Goal: Find specific page/section: Find specific page/section

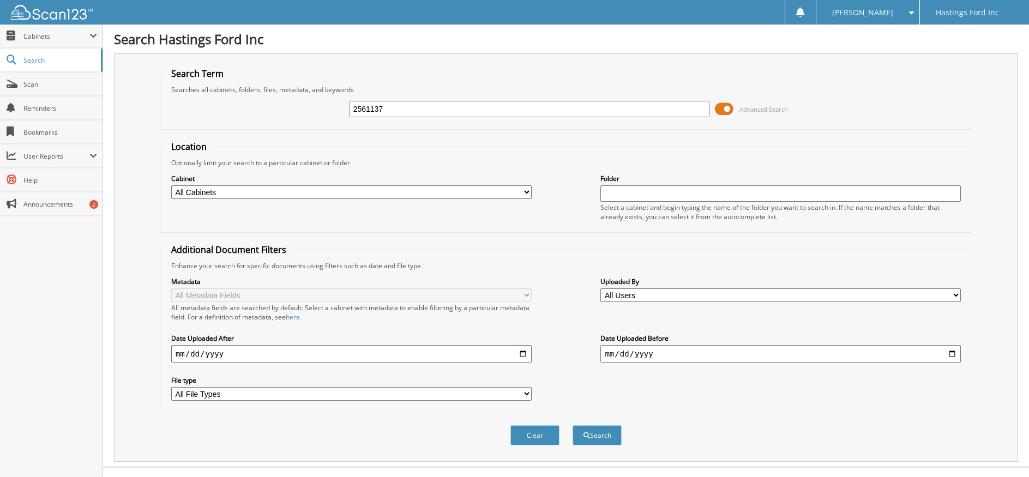
type input "2561137"
click at [573, 425] on button "Search" at bounding box center [597, 435] width 49 height 20
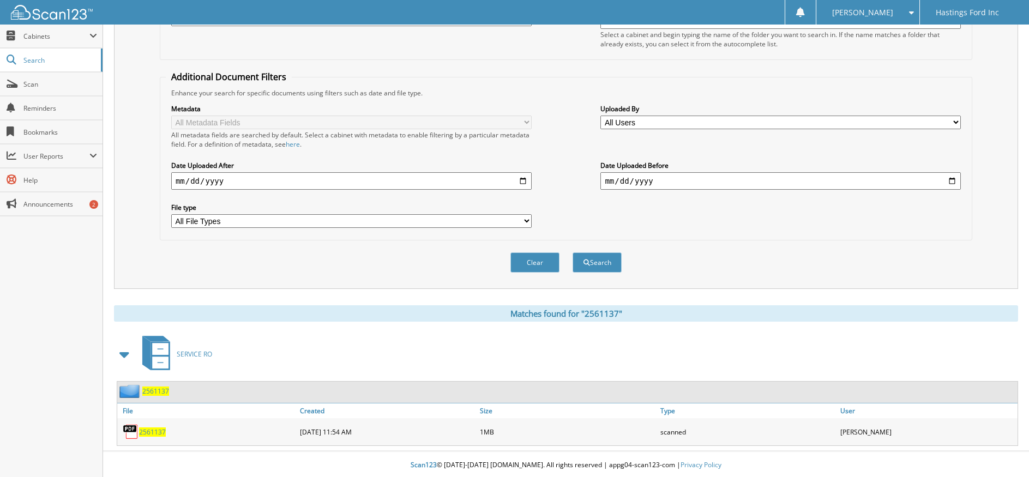
scroll to position [175, 0]
click at [152, 431] on span "2561137" at bounding box center [152, 430] width 27 height 9
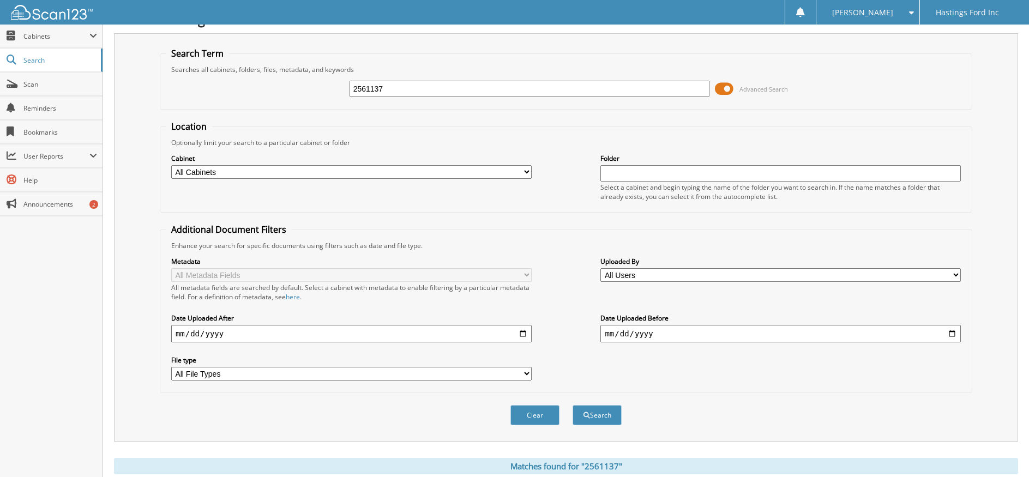
scroll to position [0, 0]
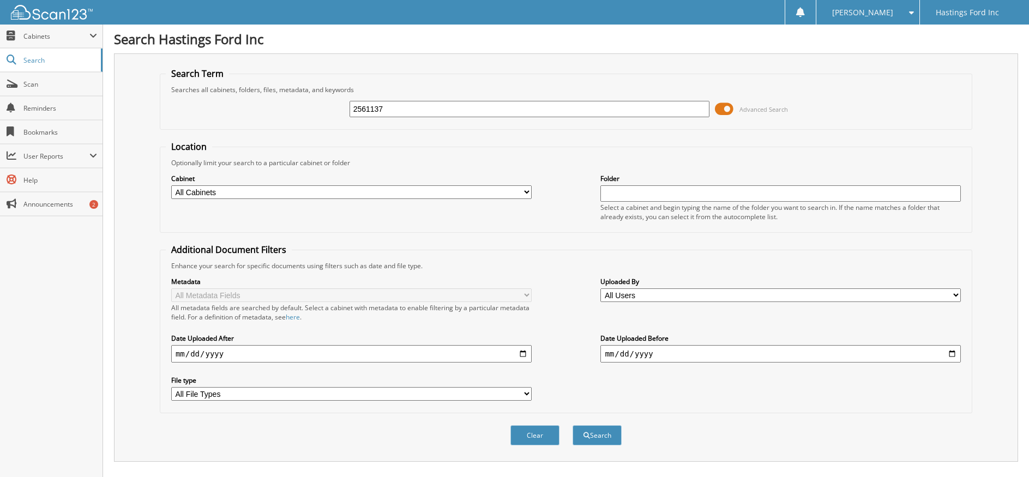
drag, startPoint x: 382, startPoint y: 110, endPoint x: 363, endPoint y: 116, distance: 20.2
click at [363, 116] on input "2561137" at bounding box center [530, 109] width 360 height 16
type input "2556605"
click at [573, 425] on button "Search" at bounding box center [597, 435] width 49 height 20
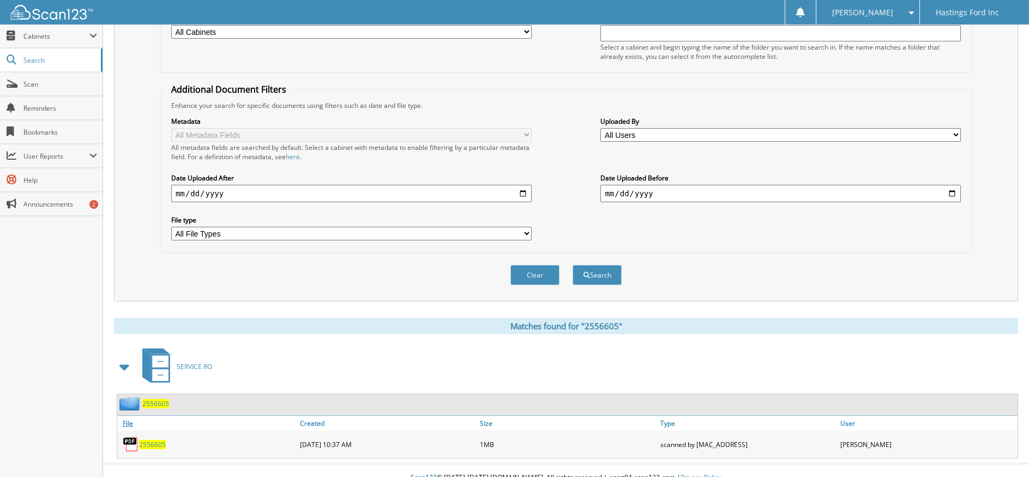
scroll to position [175, 0]
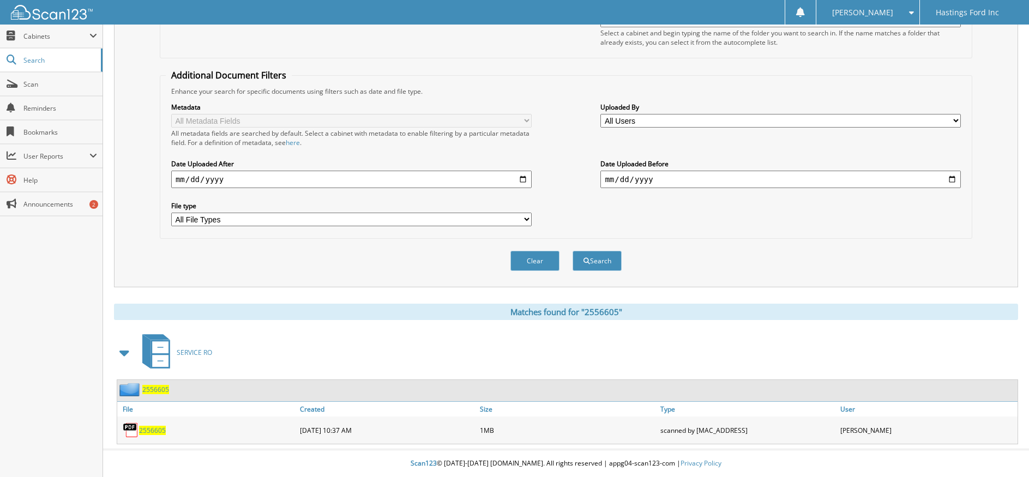
click at [142, 428] on span "2556605" at bounding box center [152, 430] width 27 height 9
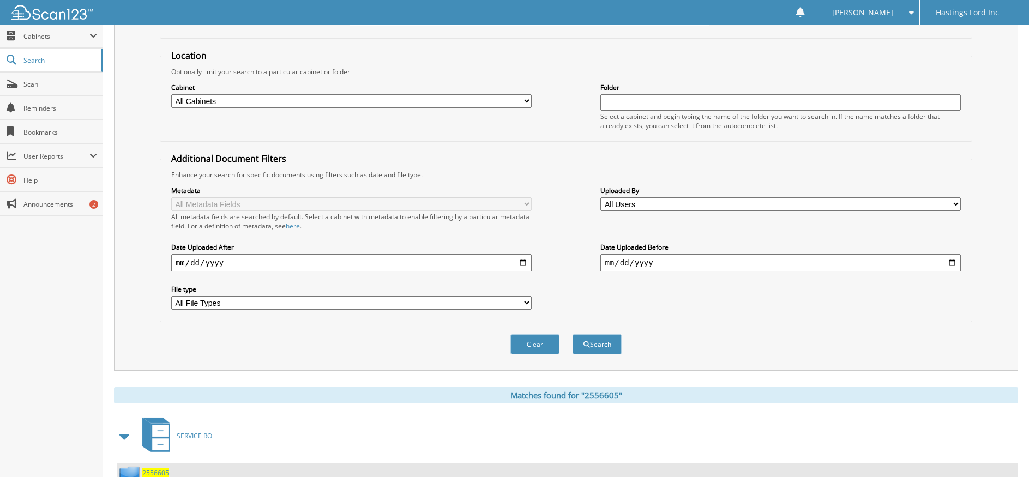
scroll to position [0, 0]
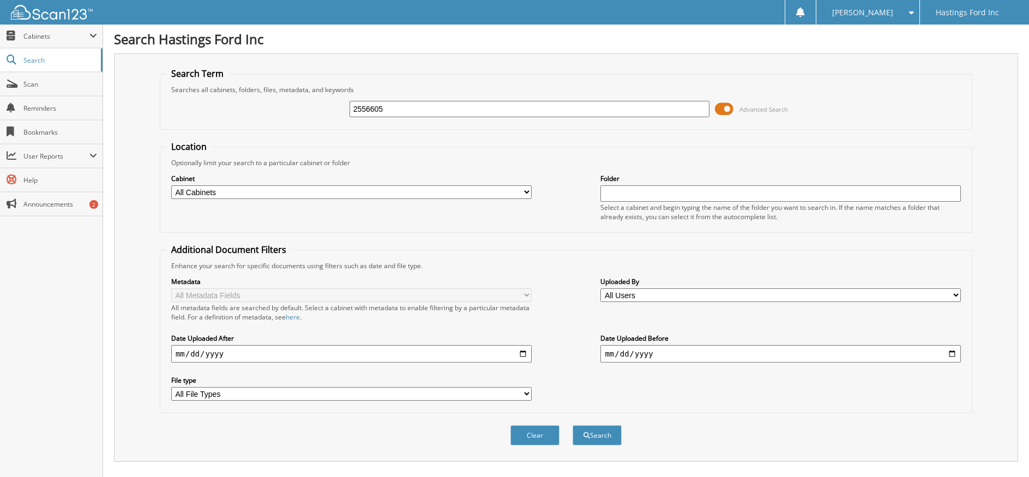
drag, startPoint x: 389, startPoint y: 112, endPoint x: 365, endPoint y: 118, distance: 24.2
click at [366, 118] on div "2556605" at bounding box center [530, 109] width 360 height 19
type input "2554990"
click at [573, 425] on button "Search" at bounding box center [597, 435] width 49 height 20
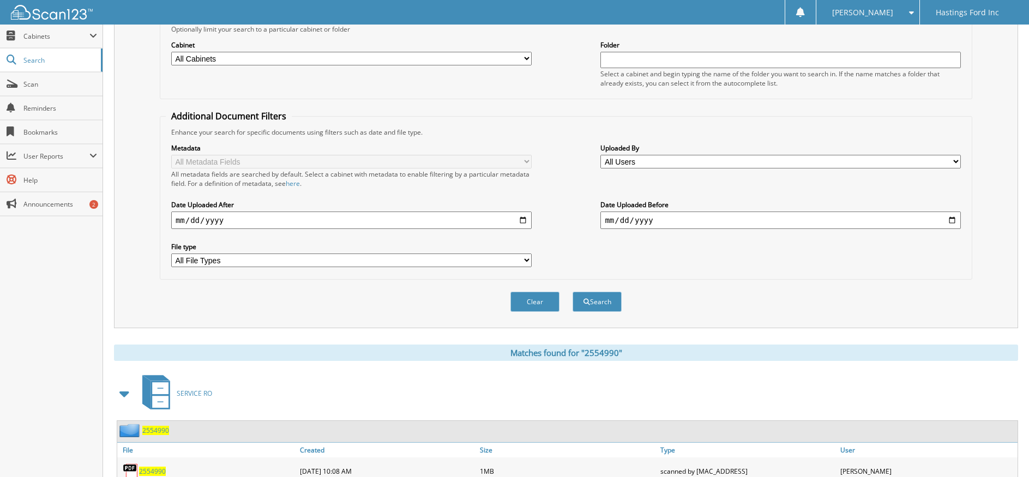
scroll to position [175, 0]
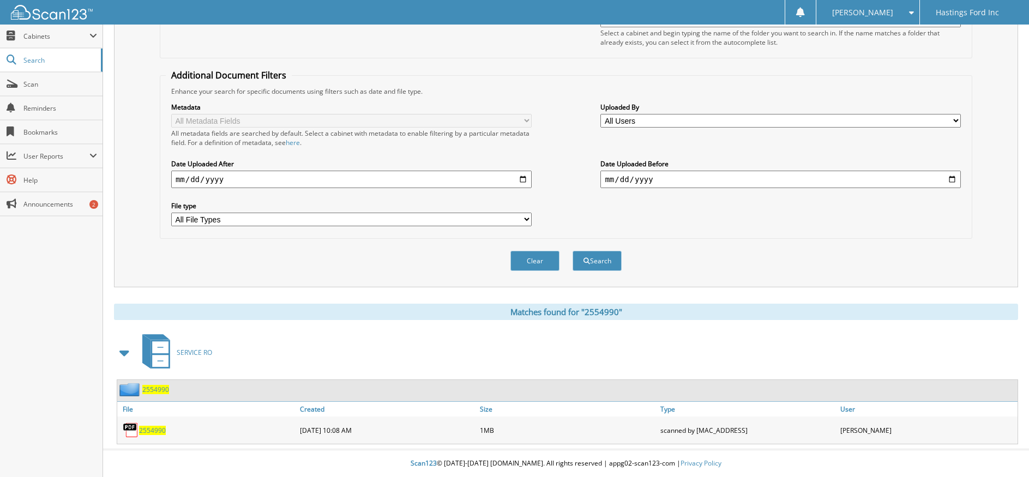
click at [157, 429] on span "2554990" at bounding box center [152, 430] width 27 height 9
click at [41, 58] on span "Search" at bounding box center [59, 60] width 72 height 9
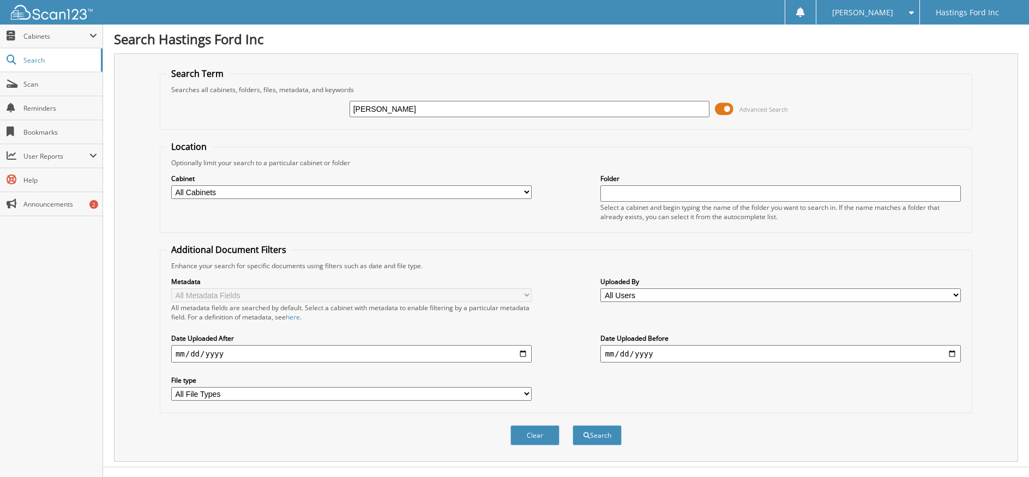
type input "morrison"
click at [573, 425] on button "Search" at bounding box center [597, 435] width 49 height 20
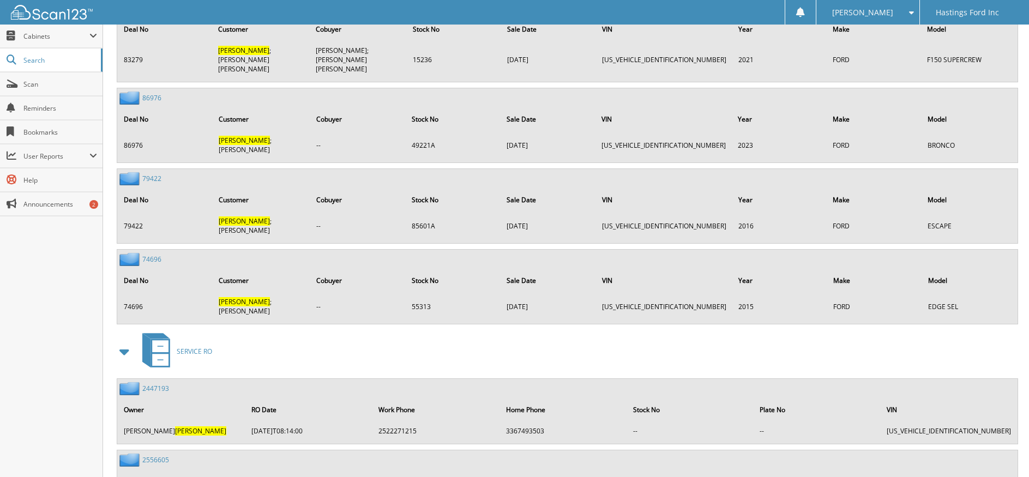
scroll to position [982, 0]
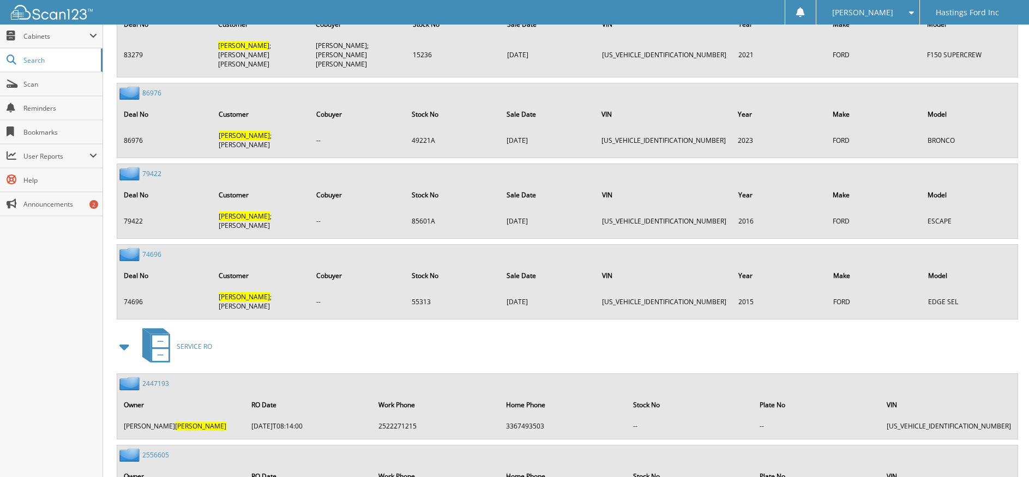
click at [156, 379] on link "2447193" at bounding box center [155, 383] width 27 height 9
